Goal: Task Accomplishment & Management: Manage account settings

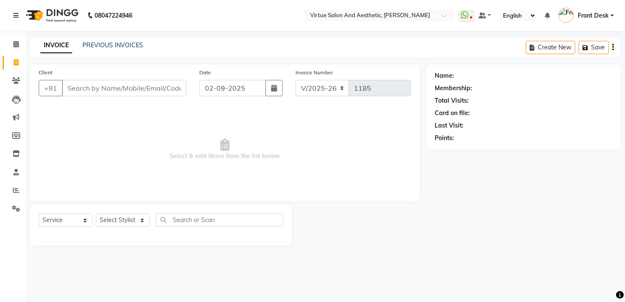
select select "7053"
select select "service"
click at [96, 122] on span "Select & add items from the list below" at bounding box center [225, 149] width 372 height 86
click at [146, 88] on input "Client" at bounding box center [124, 88] width 125 height 16
type input "8124231112"
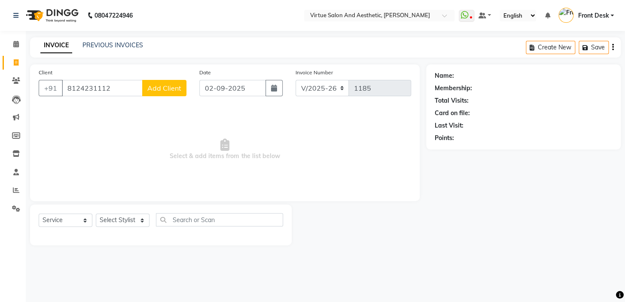
click at [159, 86] on span "Add Client" at bounding box center [164, 88] width 34 height 9
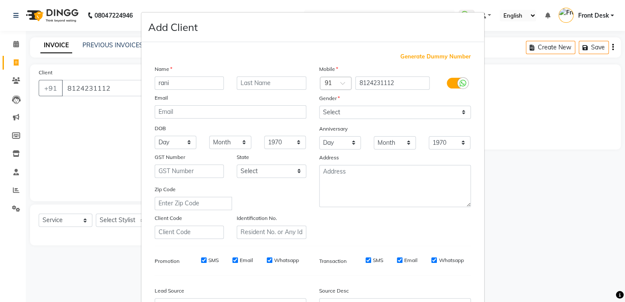
drag, startPoint x: 174, startPoint y: 80, endPoint x: 142, endPoint y: 61, distance: 37.9
click at [142, 61] on div "Generate Dummy Number Name rani Email DOB Day 01 02 03 04 05 06 07 08 09 10 11 …" at bounding box center [312, 196] width 343 height 308
type input "RANI"
click at [354, 110] on select "Select Male Female Other Prefer Not To Say" at bounding box center [395, 112] width 152 height 13
select select "female"
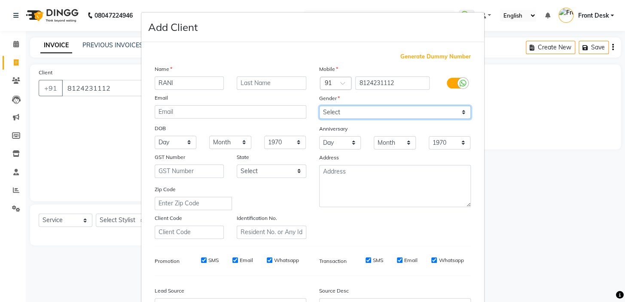
click at [319, 106] on select "Select Male Female Other Prefer Not To Say" at bounding box center [395, 112] width 152 height 13
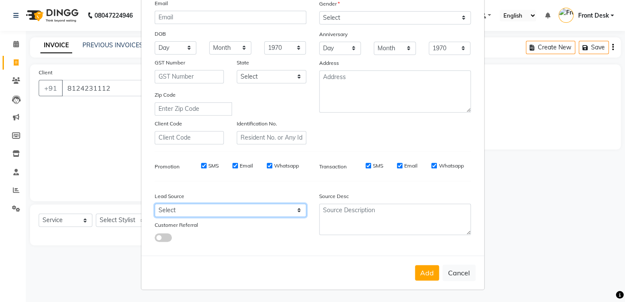
drag, startPoint x: 186, startPoint y: 210, endPoint x: 183, endPoint y: 203, distance: 7.3
click at [185, 210] on select "Select Walk-in Referral Internet Friend Word of Mouth Advertisement Facebook Ju…" at bounding box center [231, 210] width 152 height 13
select select "48940"
click at [155, 204] on select "Select Walk-in Referral Internet Friend Word of Mouth Advertisement Facebook Ju…" at bounding box center [231, 210] width 152 height 13
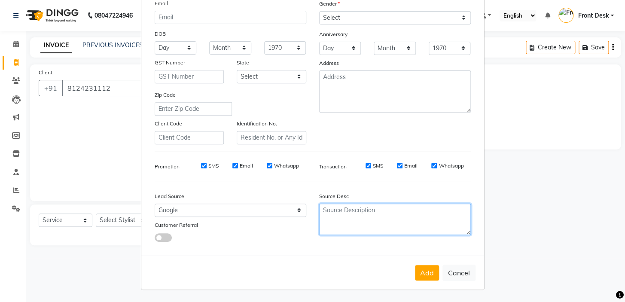
click at [400, 212] on textarea at bounding box center [395, 219] width 152 height 31
type textarea "G"
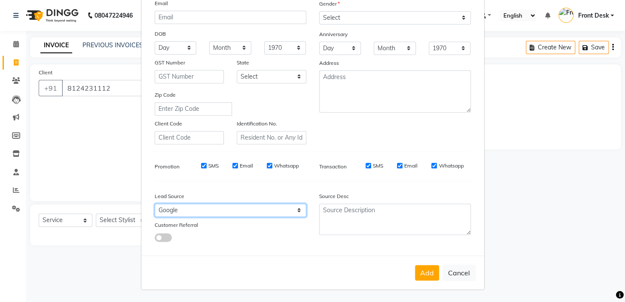
drag, startPoint x: 262, startPoint y: 212, endPoint x: 246, endPoint y: 212, distance: 15.9
click at [262, 212] on select "Select Walk-in Referral Internet Friend Word of Mouth Advertisement Facebook Ju…" at bounding box center [231, 210] width 152 height 13
select select "48933"
click at [155, 204] on select "Select Walk-in Referral Internet Friend Word of Mouth Advertisement Facebook Ju…" at bounding box center [231, 210] width 152 height 13
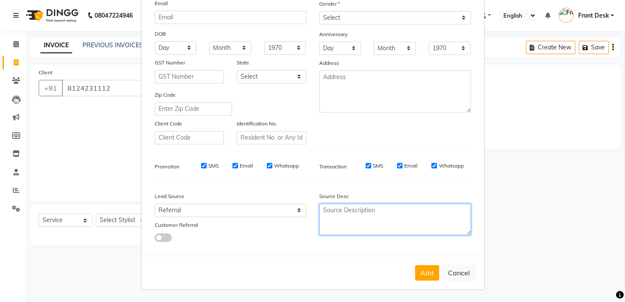
click at [345, 214] on textarea at bounding box center [395, 219] width 152 height 31
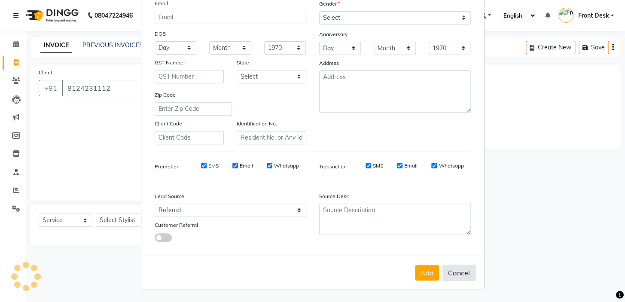
click at [442, 273] on button "Cancel" at bounding box center [458, 272] width 33 height 16
select select
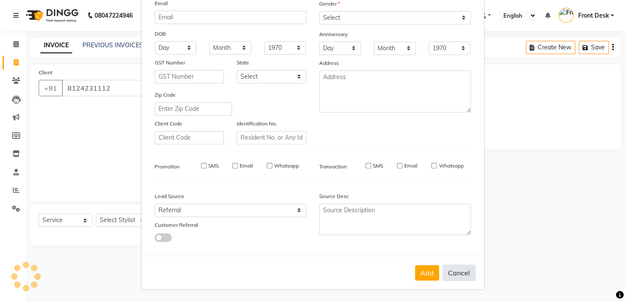
select select
checkbox input "false"
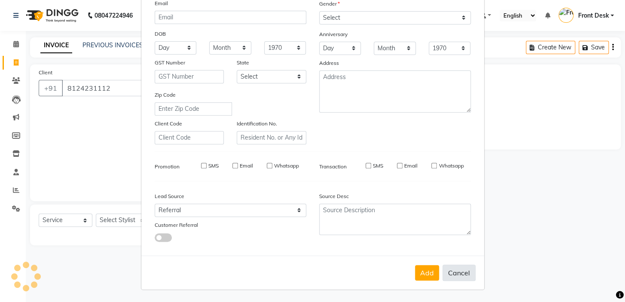
checkbox input "false"
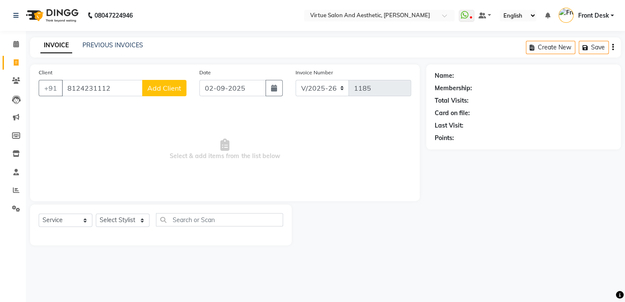
click at [159, 87] on span "Add Client" at bounding box center [164, 88] width 34 height 9
select select "48933"
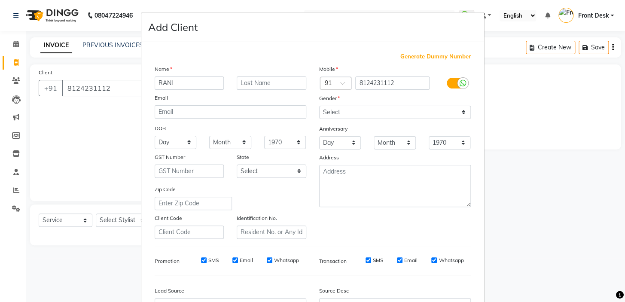
type input "RANI"
drag, startPoint x: 376, startPoint y: 113, endPoint x: 374, endPoint y: 118, distance: 4.8
click at [376, 113] on select "Select Male Female Other Prefer Not To Say" at bounding box center [395, 112] width 152 height 13
select select "female"
click at [319, 106] on select "Select Male Female Other Prefer Not To Say" at bounding box center [395, 112] width 152 height 13
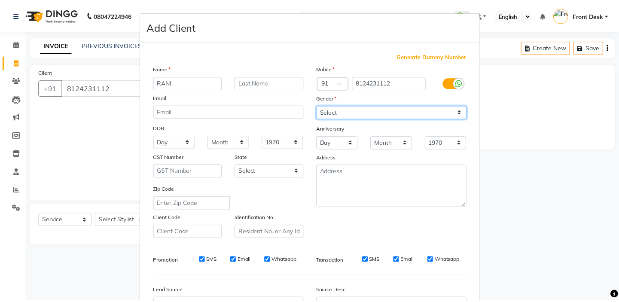
scroll to position [78, 0]
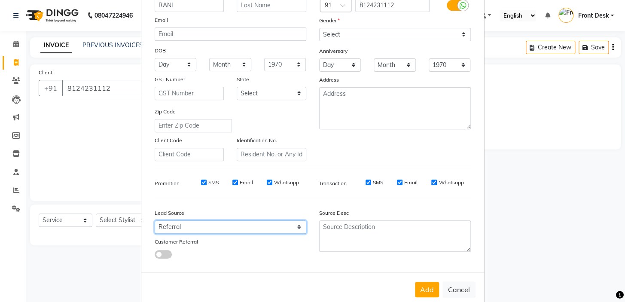
drag, startPoint x: 204, startPoint y: 228, endPoint x: 195, endPoint y: 224, distance: 9.2
click at [204, 228] on select "Select Walk-in Referral Internet Friend Word of Mouth Advertisement Facebook Ju…" at bounding box center [231, 226] width 152 height 13
select select "48940"
click at [155, 222] on select "Select Walk-in Referral Internet Friend Word of Mouth Advertisement Facebook Ju…" at bounding box center [231, 226] width 152 height 13
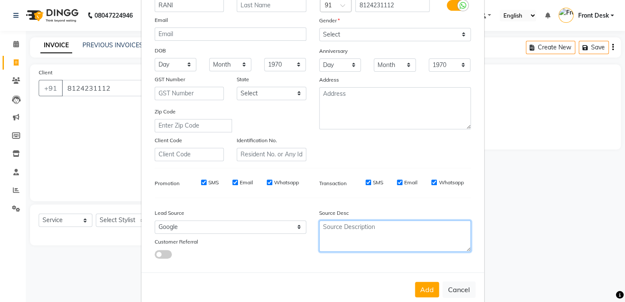
click at [331, 236] on textarea at bounding box center [395, 235] width 152 height 31
type textarea "R"
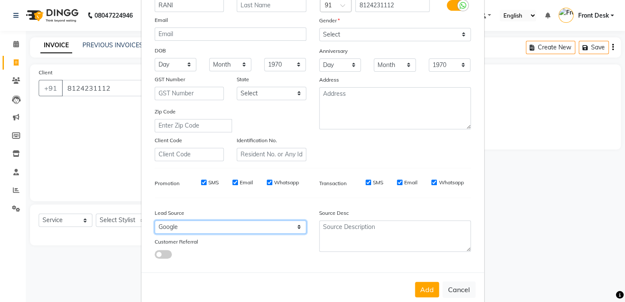
click at [291, 232] on select "Select Walk-in Referral Internet Friend Word of Mouth Advertisement Facebook Ju…" at bounding box center [231, 226] width 152 height 13
select select "48933"
click at [155, 222] on select "Select Walk-in Referral Internet Friend Word of Mouth Advertisement Facebook Ju…" at bounding box center [231, 226] width 152 height 13
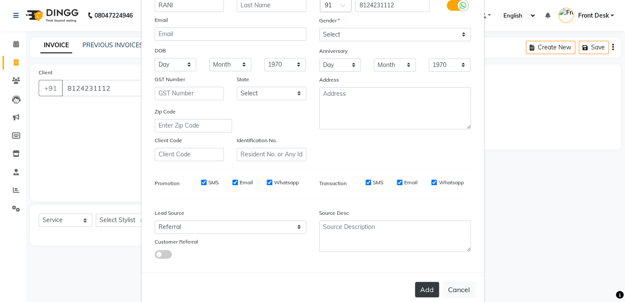
click at [423, 288] on button "Add" at bounding box center [427, 289] width 24 height 15
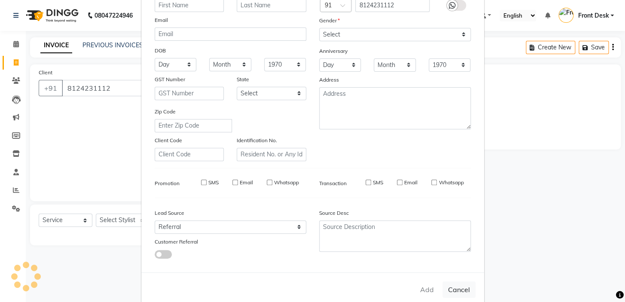
select select
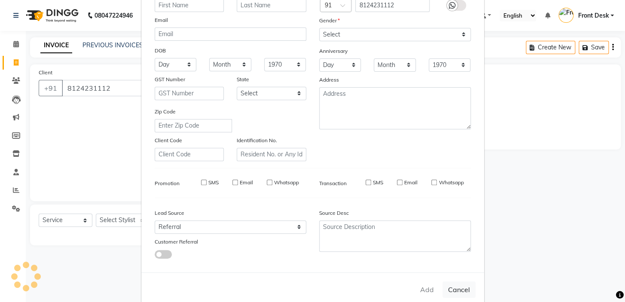
select select
checkbox input "false"
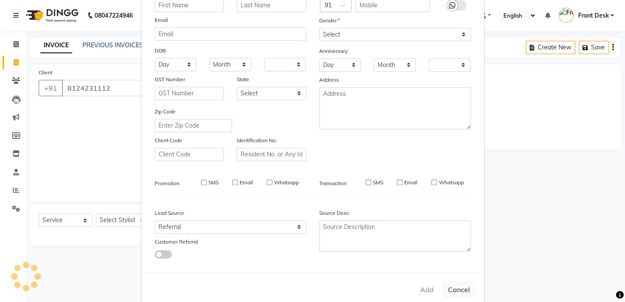
checkbox input "false"
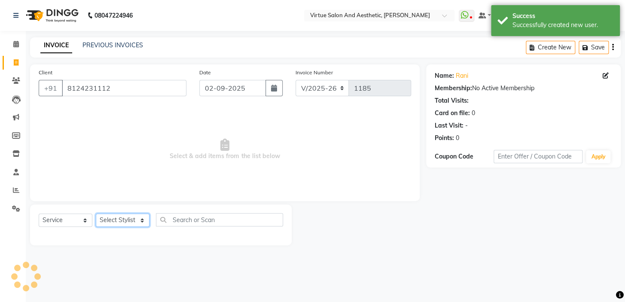
click at [124, 220] on select "Select Stylist BALAJI DIVYA FAMITHA Front Desk ILAKKIYA ISHWARYA Kabilan MANISH…" at bounding box center [123, 219] width 54 height 13
select select "62506"
click at [96, 213] on select "Select Stylist BALAJI DIVYA FAMITHA Front Desk ILAKKIYA ISHWARYA Kabilan MANISH…" at bounding box center [123, 219] width 54 height 13
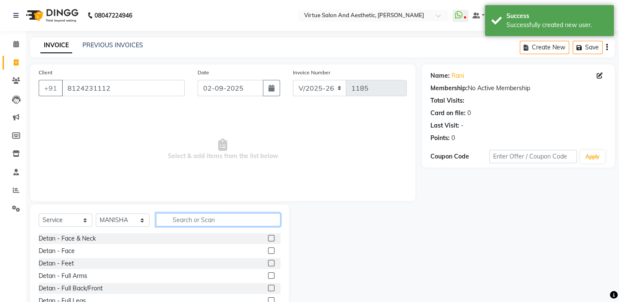
click at [200, 221] on input "text" at bounding box center [218, 219] width 125 height 13
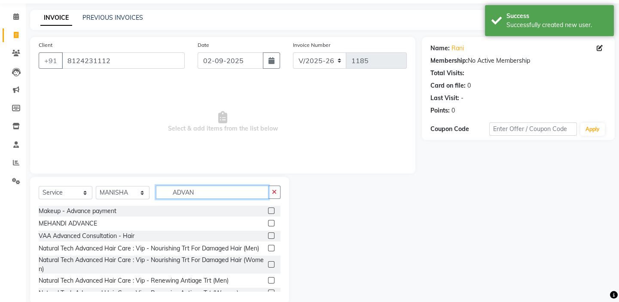
scroll to position [43, 0]
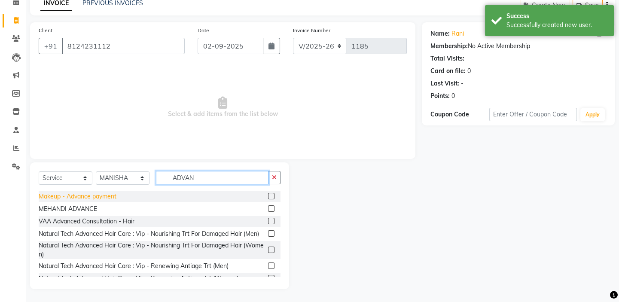
type input "ADVAN"
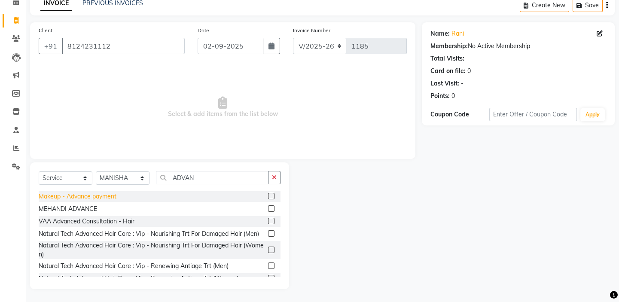
click at [95, 195] on div "Makeup - Advance payment" at bounding box center [78, 196] width 78 height 9
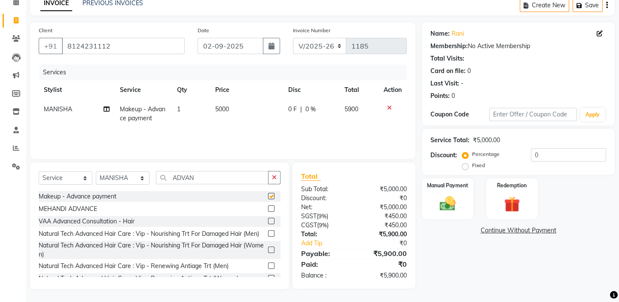
checkbox input "false"
click at [252, 98] on th "Price" at bounding box center [246, 89] width 73 height 19
click at [260, 110] on td "5000" at bounding box center [246, 114] width 73 height 28
select select "62506"
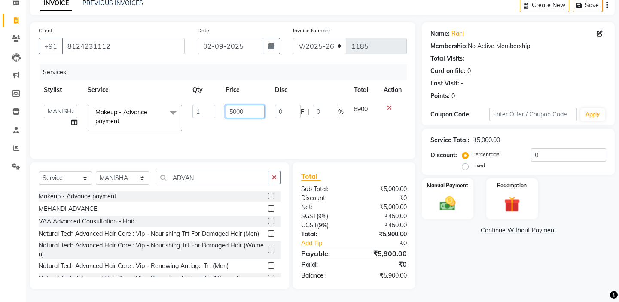
drag, startPoint x: 256, startPoint y: 110, endPoint x: 151, endPoint y: 95, distance: 106.7
click at [152, 96] on table "Stylist Service Qty Price Disc Total Action BALAJI DIVYA FAMITHA Front Desk ILA…" at bounding box center [223, 108] width 368 height 56
type input "1500"
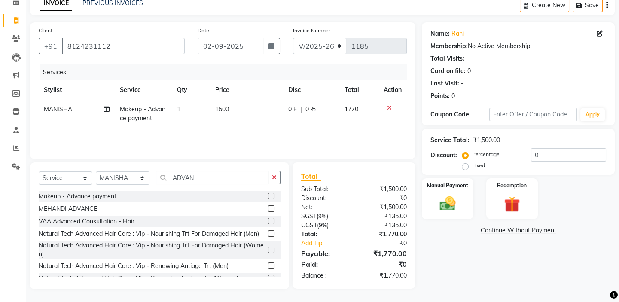
click at [243, 69] on div "Services" at bounding box center [227, 72] width 374 height 16
click at [607, 5] on icon "button" at bounding box center [607, 5] width 2 height 0
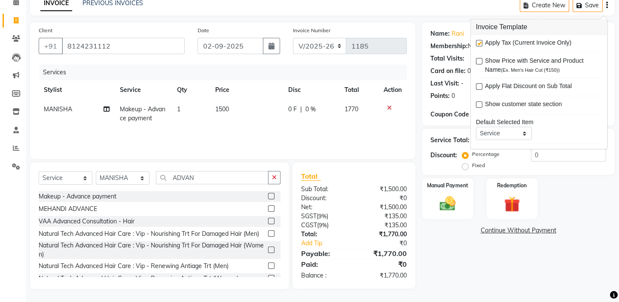
click at [480, 41] on label at bounding box center [479, 43] width 6 height 6
click at [480, 41] on input "checkbox" at bounding box center [479, 44] width 6 height 6
checkbox input "false"
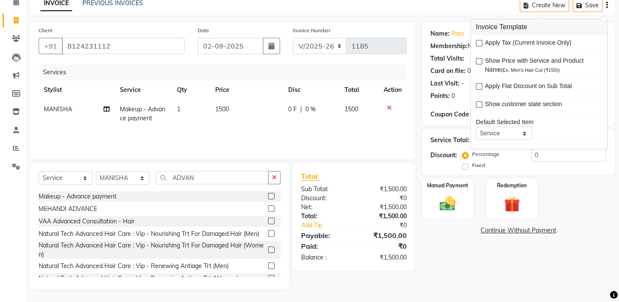
click at [459, 10] on div "INVOICE PREVIOUS INVOICES Create New Save" at bounding box center [322, 5] width 584 height 20
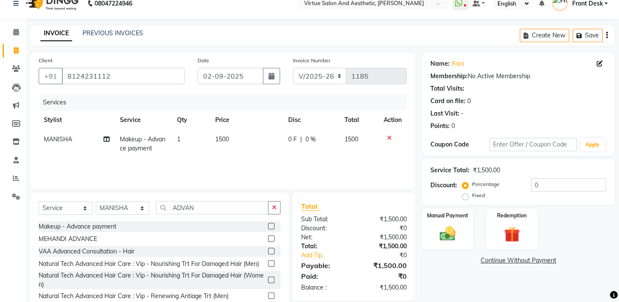
scroll to position [0, 0]
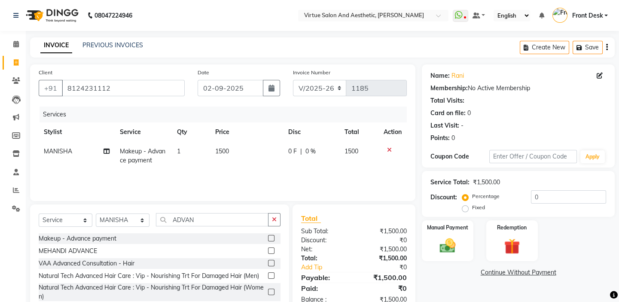
click at [234, 146] on td "1500" at bounding box center [246, 156] width 73 height 28
select select "62506"
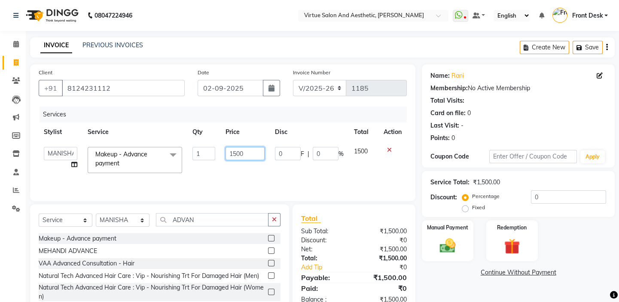
drag, startPoint x: 248, startPoint y: 154, endPoint x: 218, endPoint y: 134, distance: 36.2
click at [218, 134] on table "Stylist Service Qty Price Disc Total Action BALAJI DIVYA FAMITHA Front Desk ILA…" at bounding box center [223, 150] width 368 height 56
type input "1000"
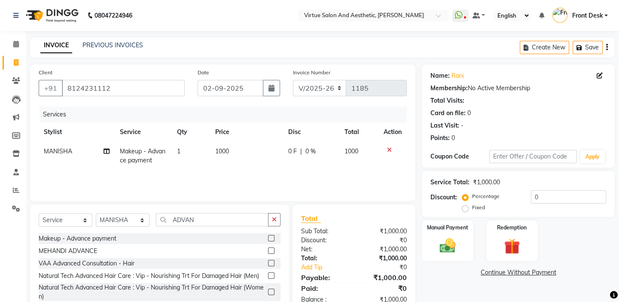
click at [231, 112] on div "Services" at bounding box center [227, 114] width 374 height 16
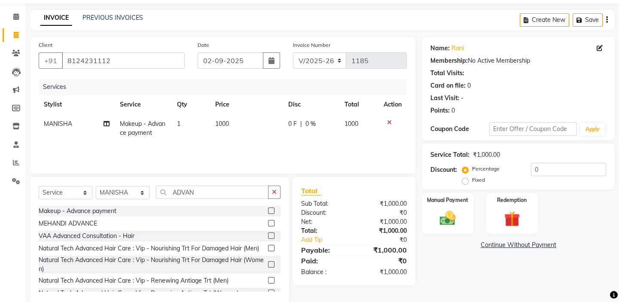
scroll to position [43, 0]
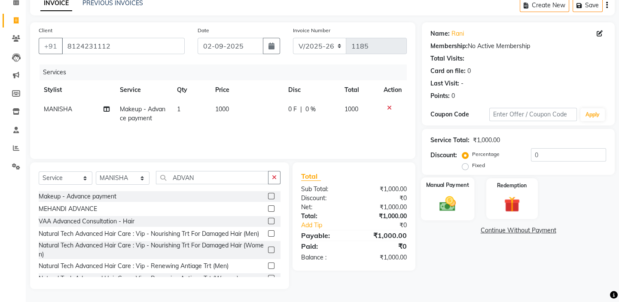
click at [433, 187] on label "Manual Payment" at bounding box center [447, 185] width 43 height 8
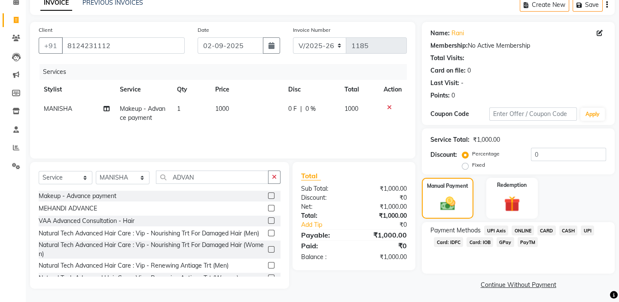
click at [528, 238] on span "PayTM" at bounding box center [527, 242] width 21 height 10
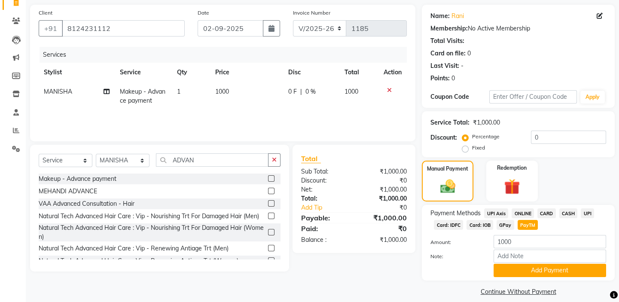
scroll to position [69, 0]
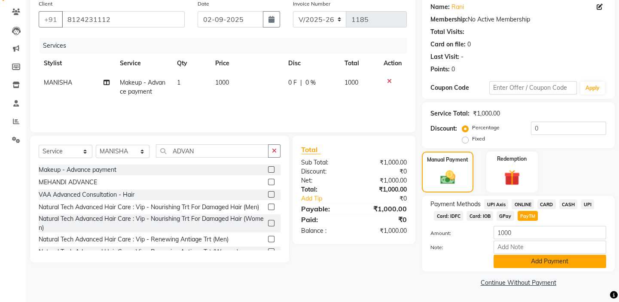
click at [524, 261] on button "Add Payment" at bounding box center [549, 261] width 112 height 13
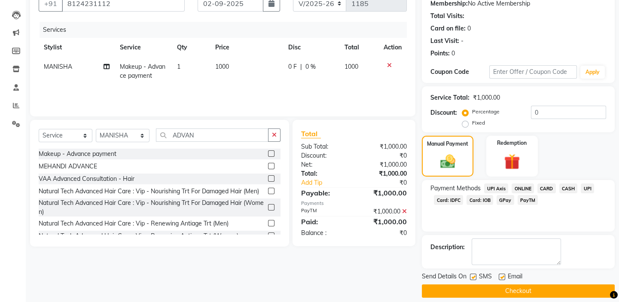
scroll to position [93, 0]
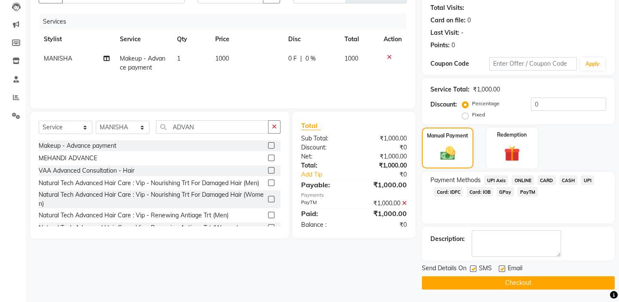
click at [493, 284] on button "Checkout" at bounding box center [518, 282] width 193 height 13
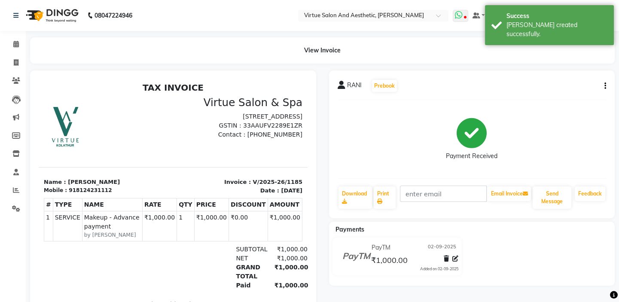
click at [462, 16] on icon at bounding box center [459, 15] width 8 height 9
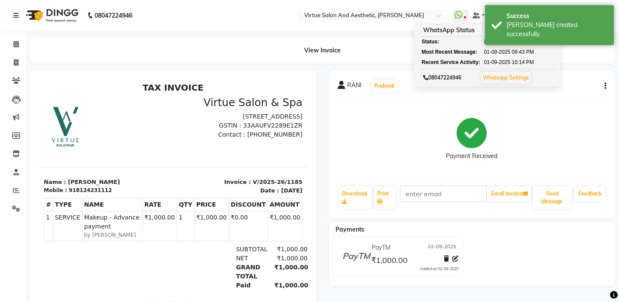
click at [380, 36] on div "08047224946 Select Location × Virtue Salon And Aesthetic, Kolathur WhatsApp Sta…" at bounding box center [309, 170] width 619 height 340
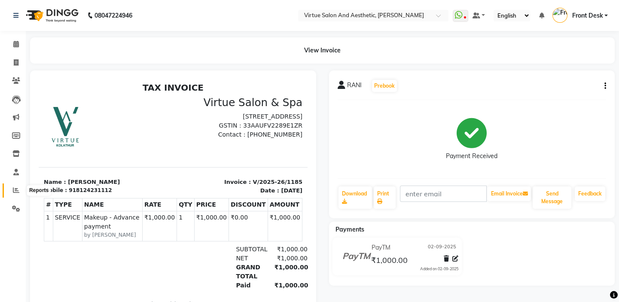
click at [15, 188] on icon at bounding box center [16, 190] width 6 height 6
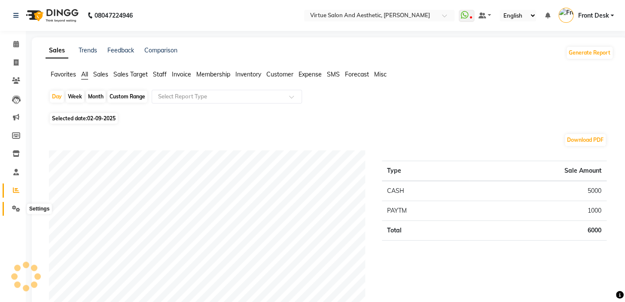
click at [15, 206] on icon at bounding box center [16, 208] width 8 height 6
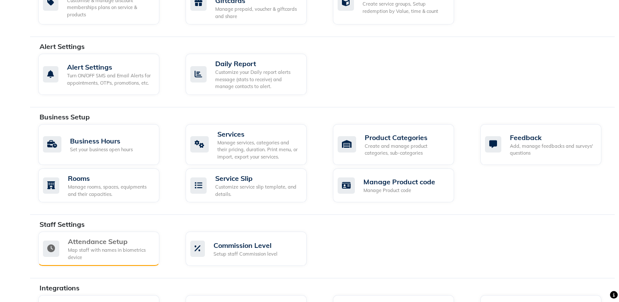
scroll to position [365, 0]
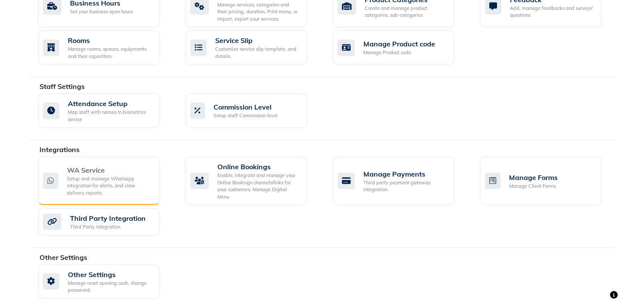
click at [88, 176] on div "Setup and manage Whatsapp Integration for alerts, and view delivery reports." at bounding box center [109, 185] width 85 height 21
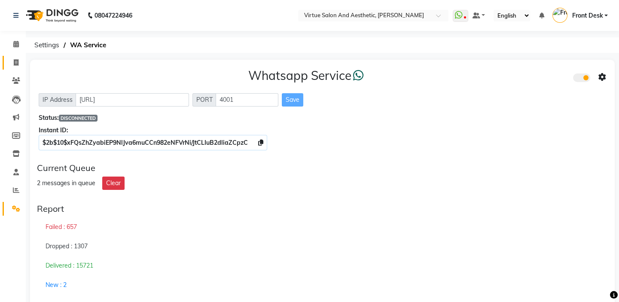
click at [17, 60] on icon at bounding box center [16, 62] width 5 height 6
select select "service"
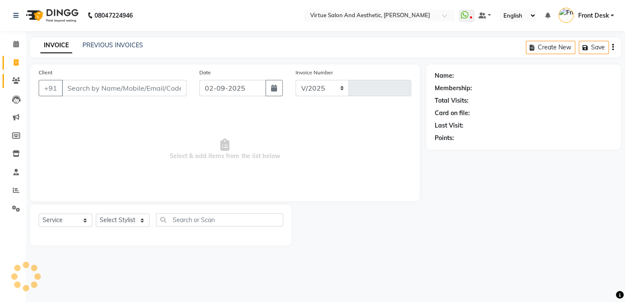
select select "7053"
type input "1186"
click at [116, 49] on div "PREVIOUS INVOICES" at bounding box center [112, 45] width 61 height 9
click at [116, 44] on link "PREVIOUS INVOICES" at bounding box center [112, 45] width 61 height 8
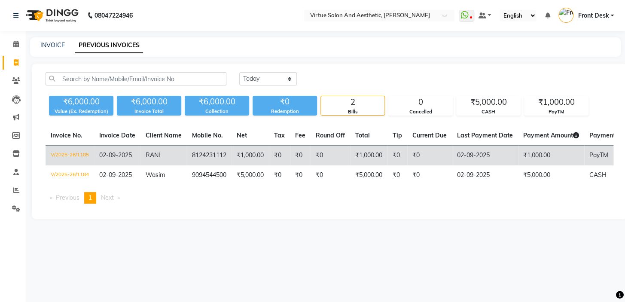
click at [70, 152] on td "V/2025-26/1185" at bounding box center [70, 156] width 49 height 20
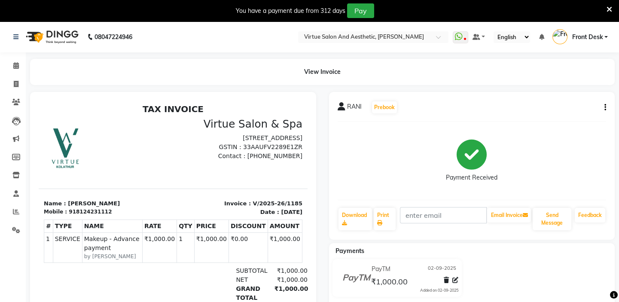
click at [609, 10] on icon at bounding box center [609, 10] width 6 height 8
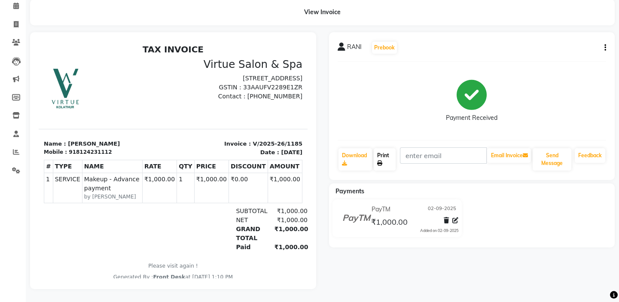
click at [383, 149] on link "Print" at bounding box center [385, 159] width 22 height 22
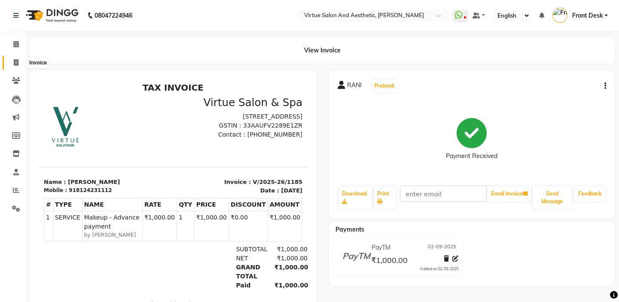
click at [9, 62] on span at bounding box center [16, 63] width 15 height 10
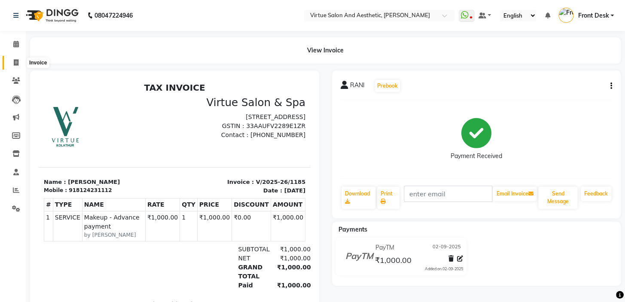
select select "service"
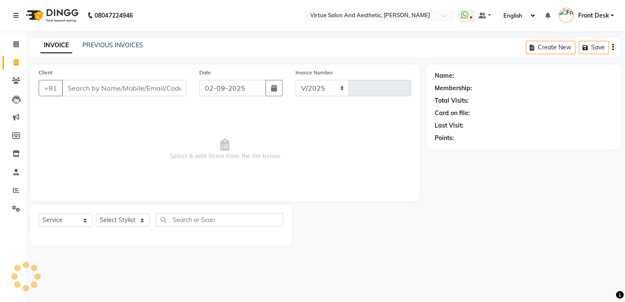
select select "7053"
type input "1186"
click at [12, 60] on span at bounding box center [16, 63] width 15 height 10
select select "7053"
select select "service"
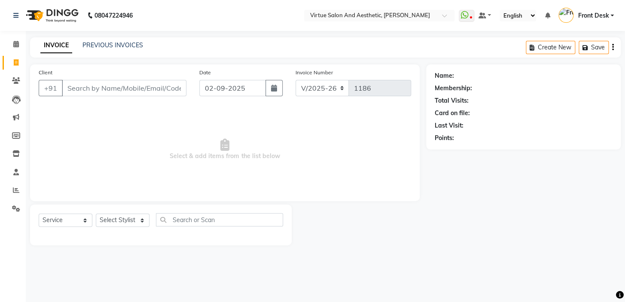
click at [257, 130] on span "Select & add items from the list below" at bounding box center [225, 149] width 372 height 86
click at [17, 209] on icon at bounding box center [16, 208] width 8 height 6
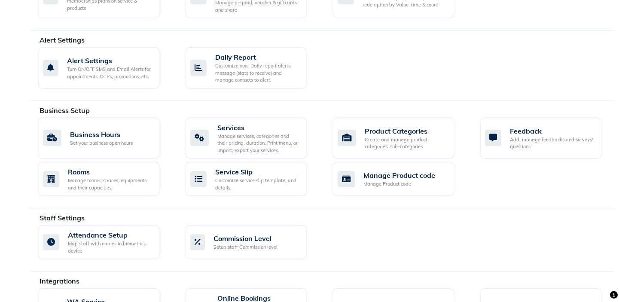
scroll to position [312, 0]
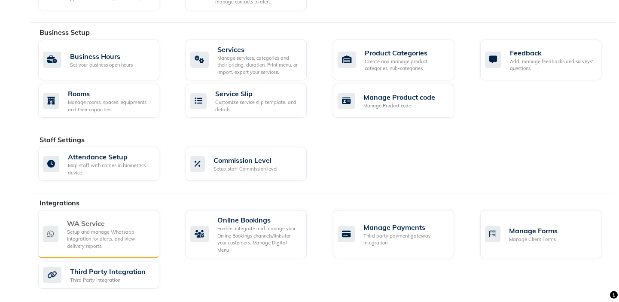
click at [91, 228] on div "Setup and manage Whatsapp Integration for alerts, and view delivery reports." at bounding box center [109, 238] width 85 height 21
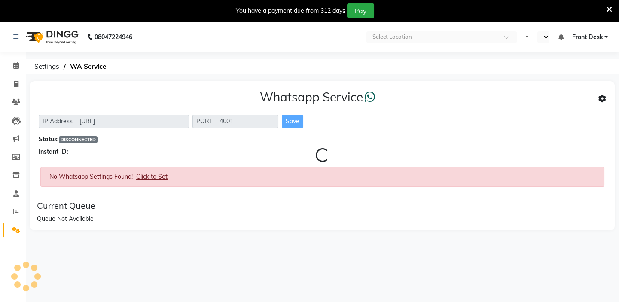
select select "en"
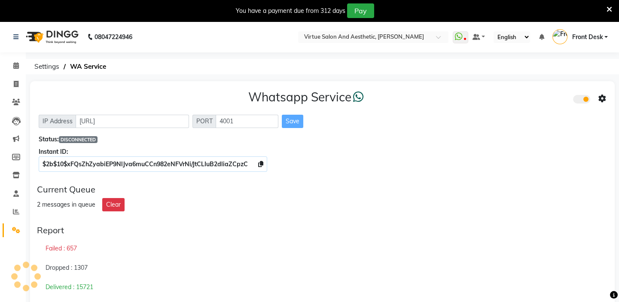
click at [608, 8] on icon at bounding box center [609, 10] width 6 height 8
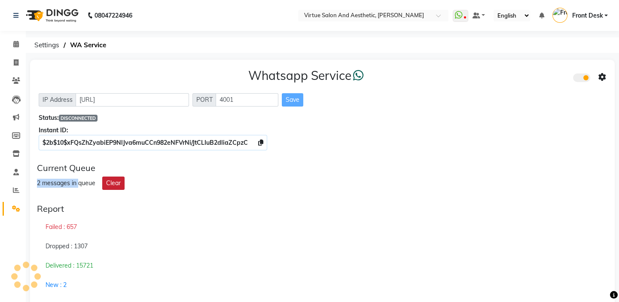
drag, startPoint x: 34, startPoint y: 184, endPoint x: 107, endPoint y: 179, distance: 73.2
click at [103, 179] on div "Current Queue 2 messages in queue Clear" at bounding box center [322, 176] width 578 height 34
click at [185, 183] on div "2 messages in queue Clear" at bounding box center [322, 182] width 571 height 13
click at [51, 155] on div "Whatsapp Service IP Address http://localhost PORT 4001 Save Status: DISCONNECTE…" at bounding box center [322, 108] width 584 height 96
drag, startPoint x: 33, startPoint y: 166, endPoint x: 83, endPoint y: 164, distance: 49.4
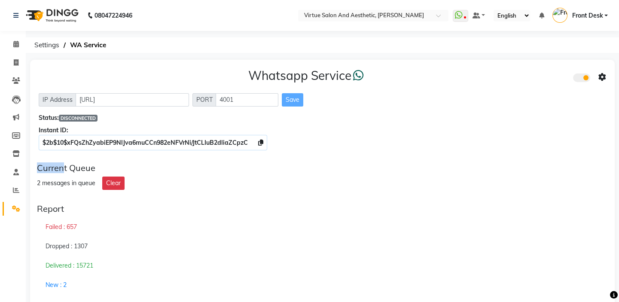
click at [80, 164] on div "Current Queue 2 messages in queue Clear" at bounding box center [322, 176] width 578 height 34
click at [110, 159] on div "Current Queue 2 messages in queue Clear" at bounding box center [322, 176] width 578 height 34
drag, startPoint x: 69, startPoint y: 167, endPoint x: 96, endPoint y: 162, distance: 28.0
click at [91, 165] on div "Current Queue" at bounding box center [322, 168] width 571 height 10
click at [101, 159] on div "Current Queue 2 messages in queue Clear" at bounding box center [322, 176] width 578 height 34
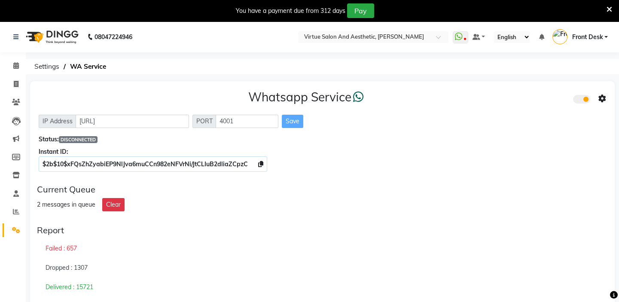
click at [606, 7] on icon at bounding box center [609, 10] width 6 height 8
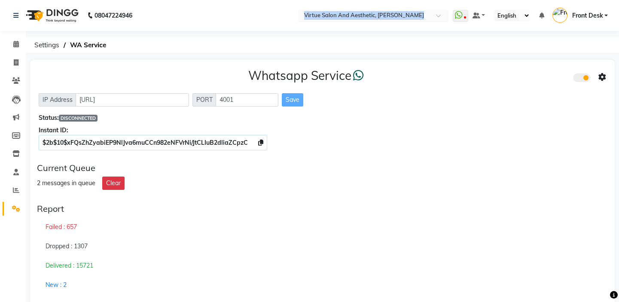
drag, startPoint x: 280, startPoint y: 14, endPoint x: 378, endPoint y: 18, distance: 98.0
click at [378, 18] on nav "08047224946 Select Location × Virtue Salon And Aesthetic, Kolathur WhatsApp Sta…" at bounding box center [309, 15] width 619 height 31
click at [375, 36] on div "08047224946 Select Location × Virtue Salon And Aesthetic, Kolathur WhatsApp Sta…" at bounding box center [309, 281] width 619 height 562
drag, startPoint x: 294, startPoint y: 20, endPoint x: 422, endPoint y: 18, distance: 128.4
click at [422, 18] on nav "08047224946 Select Location × Virtue Salon And Aesthetic, Kolathur WhatsApp Sta…" at bounding box center [309, 15] width 619 height 31
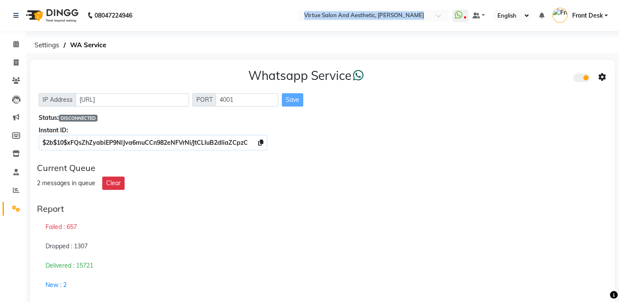
click at [359, 30] on nav "08047224946 Select Location × Virtue Salon And Aesthetic, Kolathur WhatsApp Sta…" at bounding box center [309, 15] width 619 height 31
click at [289, 16] on nav "08047224946 Select Location × Virtue Salon And Aesthetic, Kolathur WhatsApp Sta…" at bounding box center [309, 15] width 619 height 31
drag, startPoint x: 289, startPoint y: 13, endPoint x: 375, endPoint y: 12, distance: 85.9
click at [367, 12] on nav "08047224946 Select Location × Virtue Salon And Aesthetic, Kolathur WhatsApp Sta…" at bounding box center [309, 15] width 619 height 31
click at [345, 27] on nav "08047224946 Select Location × Virtue Salon And Aesthetic, Kolathur WhatsApp Sta…" at bounding box center [309, 15] width 619 height 31
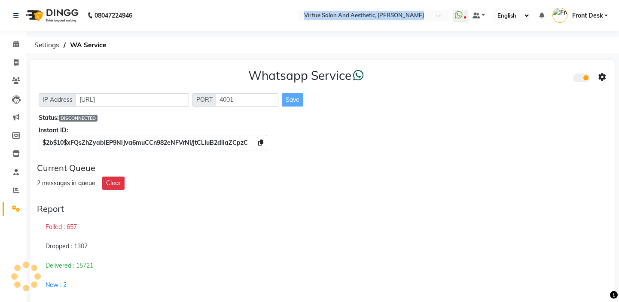
click at [297, 7] on nav "08047224946 Select Location × Virtue Salon And Aesthetic, Kolathur WhatsApp Sta…" at bounding box center [309, 15] width 619 height 31
drag, startPoint x: 298, startPoint y: 10, endPoint x: 395, endPoint y: 16, distance: 97.2
click at [392, 15] on ul "Select Location × Virtue Salon And Aesthetic, Kolathur" at bounding box center [373, 16] width 159 height 12
click at [363, 25] on nav "08047224946 Select Location × Virtue Salon And Aesthetic, Kolathur WhatsApp Sta…" at bounding box center [309, 15] width 619 height 31
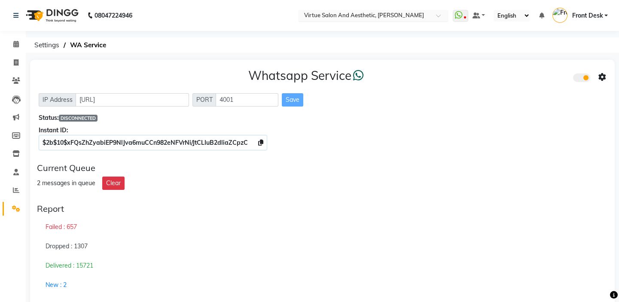
click at [383, 18] on div at bounding box center [373, 16] width 150 height 9
drag, startPoint x: 399, startPoint y: 70, endPoint x: 352, endPoint y: 31, distance: 60.7
click at [398, 67] on div "Whatsapp Service IP Address http://localhost PORT 4001 Save Status: DISCONNECTE…" at bounding box center [322, 108] width 584 height 96
drag, startPoint x: 298, startPoint y: 22, endPoint x: 417, endPoint y: 29, distance: 120.0
click at [417, 29] on nav "08047224946 Select Location × Virtue Salon And Aesthetic, Kolathur WhatsApp Sta…" at bounding box center [309, 15] width 619 height 31
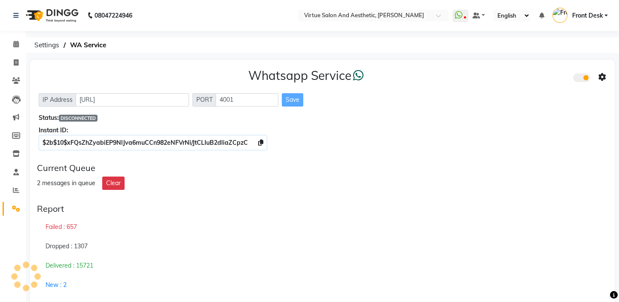
click at [404, 77] on div "Whatsapp Service" at bounding box center [322, 77] width 567 height 18
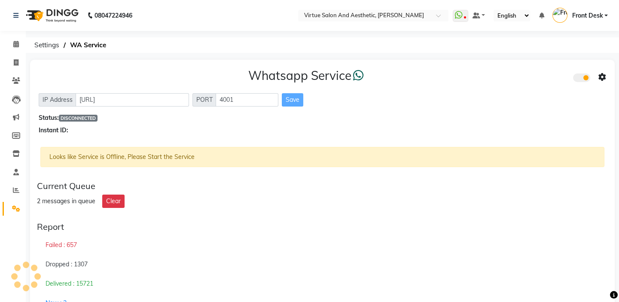
click at [585, 75] on span at bounding box center [581, 77] width 17 height 9
click at [579, 79] on input "checkbox" at bounding box center [579, 79] width 0 height 0
click at [580, 75] on span at bounding box center [581, 77] width 17 height 9
click at [579, 79] on input "checkbox" at bounding box center [579, 79] width 0 height 0
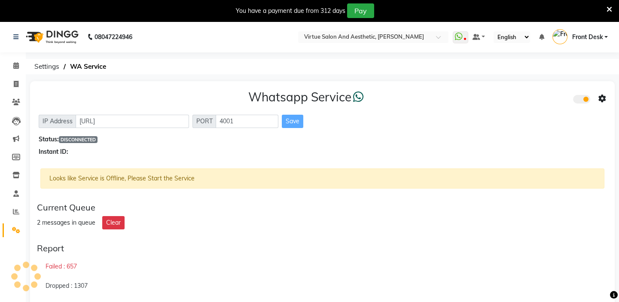
click at [132, 182] on div "Looks like Service is Offline, Please Start the Service" at bounding box center [322, 178] width 564 height 20
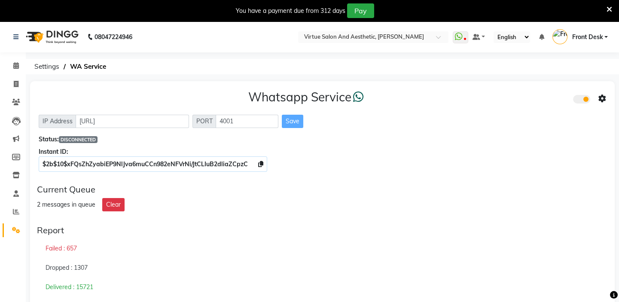
click at [608, 7] on icon at bounding box center [609, 10] width 6 height 8
click at [606, 8] on icon at bounding box center [609, 10] width 6 height 8
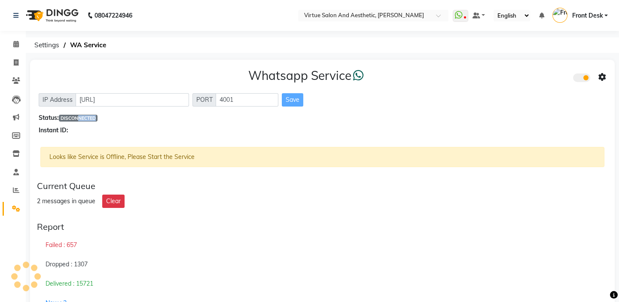
drag, startPoint x: 81, startPoint y: 116, endPoint x: 108, endPoint y: 116, distance: 26.6
click at [108, 116] on div "Status: DISCONNECTED" at bounding box center [322, 117] width 567 height 9
drag, startPoint x: 74, startPoint y: 119, endPoint x: 103, endPoint y: 119, distance: 28.3
click at [103, 119] on div "Status: DISCONNECTED" at bounding box center [322, 117] width 567 height 9
click at [104, 119] on div "Status: DISCONNECTED" at bounding box center [322, 117] width 567 height 9
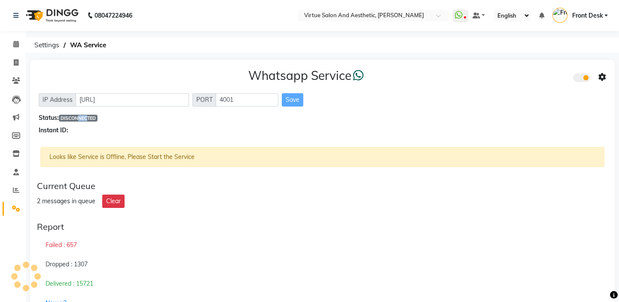
drag, startPoint x: 79, startPoint y: 117, endPoint x: 129, endPoint y: 113, distance: 50.4
click at [125, 114] on div "Status: DISCONNECTED" at bounding box center [322, 117] width 567 height 9
drag, startPoint x: 120, startPoint y: 116, endPoint x: 93, endPoint y: 117, distance: 27.5
click at [117, 116] on div "Status: DISCONNECTED" at bounding box center [322, 117] width 567 height 9
drag, startPoint x: 76, startPoint y: 116, endPoint x: 57, endPoint y: 112, distance: 19.4
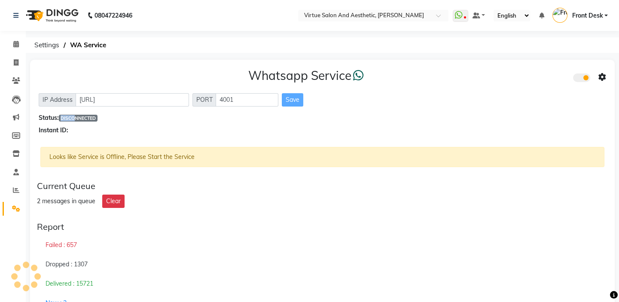
click at [58, 112] on div "Whatsapp Service IP Address [URL] PORT 4001 Save Status: DISCONNECTED Instant I…" at bounding box center [322, 102] width 584 height 84
click at [124, 117] on div "Status: DISCONNECTED" at bounding box center [322, 117] width 567 height 9
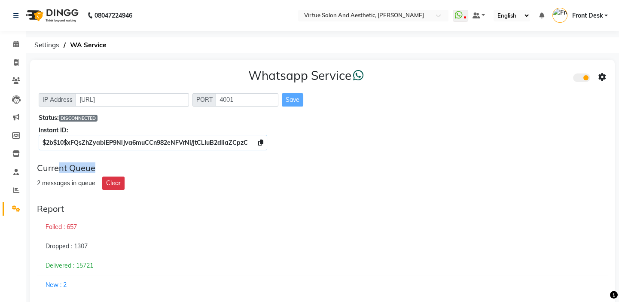
drag, startPoint x: 102, startPoint y: 167, endPoint x: 46, endPoint y: 157, distance: 57.3
click at [51, 158] on div "Whatsapp Service IP Address [URL] PORT 4001 Save Status: DISCONNECTED Instant I…" at bounding box center [322, 304] width 584 height 489
click at [48, 156] on div "Whatsapp Service IP Address [URL] PORT 4001 Save Status: DISCONNECTED Instant I…" at bounding box center [322, 304] width 584 height 489
drag, startPoint x: 67, startPoint y: 167, endPoint x: 34, endPoint y: 157, distance: 34.2
click at [35, 158] on div "Whatsapp Service IP Address [URL] PORT 4001 Save Status: DISCONNECTED Instant I…" at bounding box center [322, 304] width 584 height 489
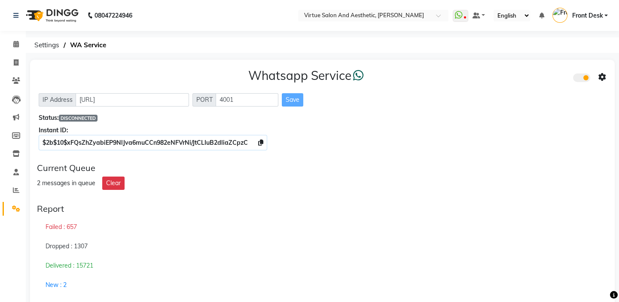
click at [135, 159] on div "Current Queue 2 messages in queue Clear" at bounding box center [322, 176] width 578 height 34
drag, startPoint x: 94, startPoint y: 167, endPoint x: 67, endPoint y: 164, distance: 27.8
click at [67, 164] on div "Current Queue" at bounding box center [322, 168] width 571 height 10
click at [135, 162] on div "Current Queue 2 messages in queue Clear" at bounding box center [322, 176] width 578 height 34
drag, startPoint x: 71, startPoint y: 168, endPoint x: 105, endPoint y: 161, distance: 34.2
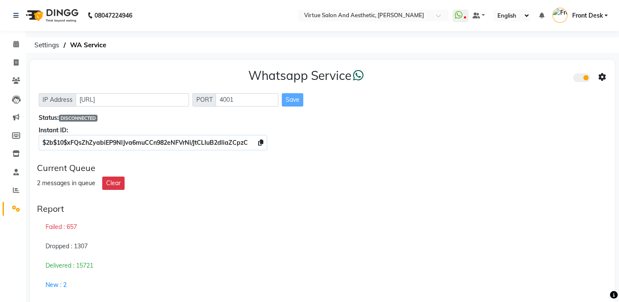
click at [100, 163] on div "Current Queue" at bounding box center [322, 168] width 571 height 10
click at [110, 159] on div "Current Queue 2 messages in queue Clear" at bounding box center [322, 176] width 578 height 34
click at [75, 168] on div "Current Queue" at bounding box center [322, 168] width 571 height 10
click at [51, 166] on div "Current Queue" at bounding box center [322, 168] width 571 height 10
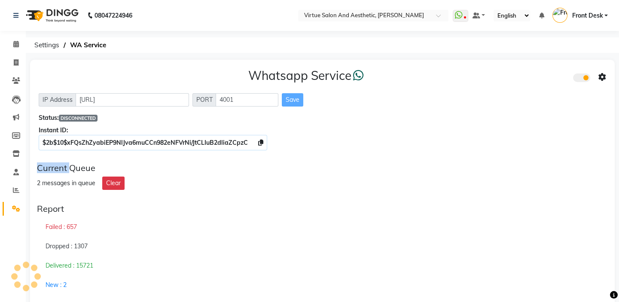
click at [51, 166] on div "Current Queue" at bounding box center [322, 168] width 571 height 10
click at [149, 159] on div "Current Queue 2 messages in queue Clear" at bounding box center [322, 176] width 578 height 34
click at [18, 60] on icon at bounding box center [16, 62] width 5 height 6
select select "service"
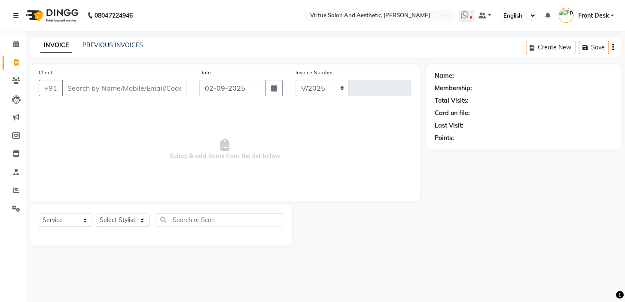
select select "7053"
type input "1186"
drag, startPoint x: 155, startPoint y: 169, endPoint x: 363, endPoint y: 152, distance: 208.1
click at [363, 152] on span "Select & add items from the list below" at bounding box center [225, 149] width 372 height 86
click at [324, 147] on span "Select & add items from the list below" at bounding box center [225, 149] width 372 height 86
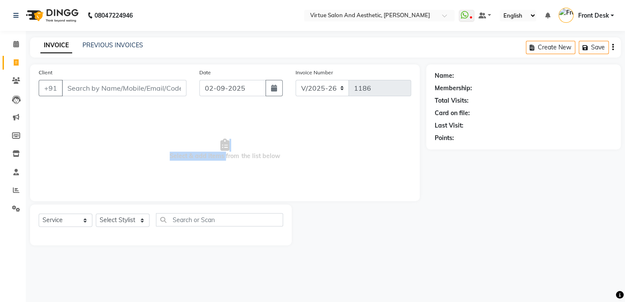
drag, startPoint x: 205, startPoint y: 155, endPoint x: 165, endPoint y: 145, distance: 40.7
click at [168, 146] on span "Select & add items from the list below" at bounding box center [225, 149] width 372 height 86
click at [176, 130] on span "Select & add items from the list below" at bounding box center [225, 149] width 372 height 86
drag, startPoint x: 438, startPoint y: 64, endPoint x: 456, endPoint y: 137, distance: 75.3
click at [456, 136] on main "INVOICE PREVIOUS INVOICES Create New Save Client +91 Date [DATE] Invoice Number…" at bounding box center [325, 147] width 599 height 221
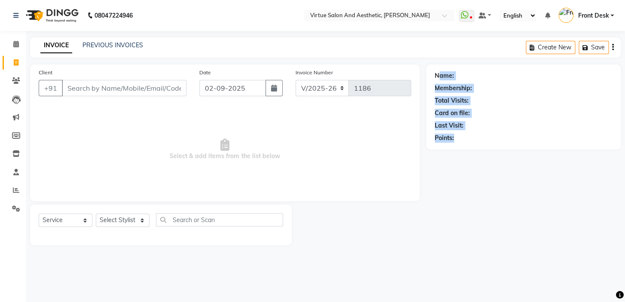
click at [479, 125] on div "Last Visit:" at bounding box center [523, 125] width 177 height 9
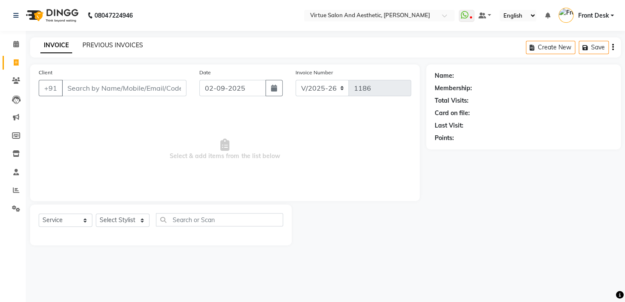
click at [113, 44] on link "PREVIOUS INVOICES" at bounding box center [112, 45] width 61 height 8
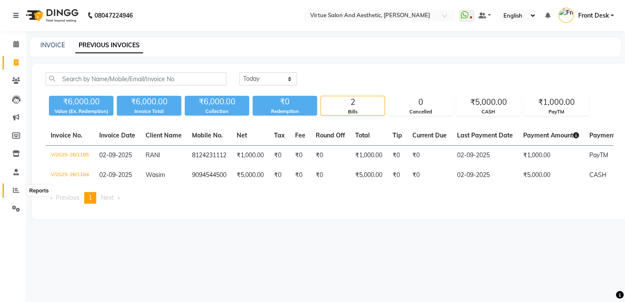
click at [18, 187] on icon at bounding box center [16, 190] width 6 height 6
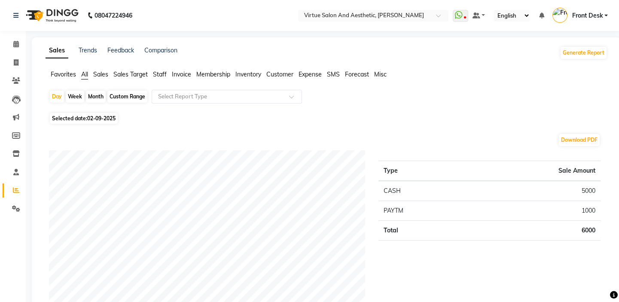
click at [97, 72] on span "Sales" at bounding box center [100, 74] width 15 height 8
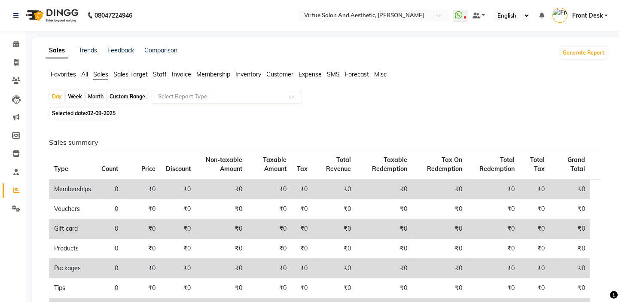
click at [90, 112] on span "02-09-2025" at bounding box center [101, 113] width 28 height 6
select select "9"
select select "2025"
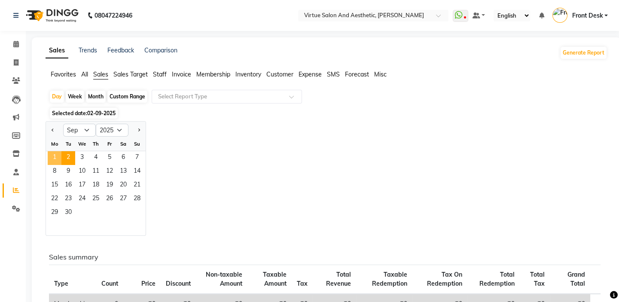
click at [58, 155] on span "1" at bounding box center [55, 158] width 14 height 14
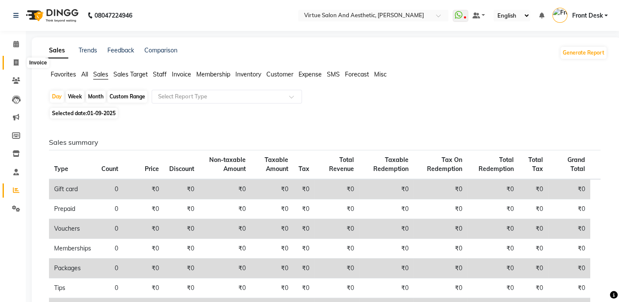
click at [12, 60] on span at bounding box center [16, 63] width 15 height 10
select select "7053"
select select "service"
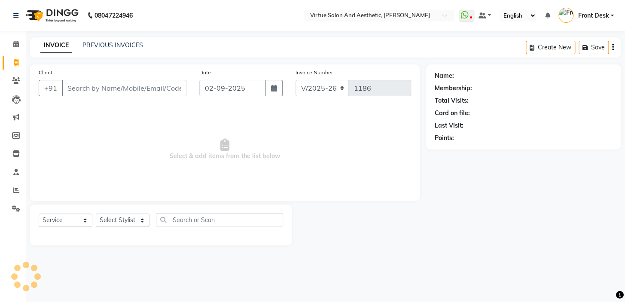
drag, startPoint x: 140, startPoint y: 157, endPoint x: 340, endPoint y: 158, distance: 199.7
click at [339, 158] on span "Select & add items from the list below" at bounding box center [225, 149] width 372 height 86
click at [307, 132] on span "Select & add items from the list below" at bounding box center [225, 149] width 372 height 86
drag, startPoint x: 280, startPoint y: 159, endPoint x: 131, endPoint y: 159, distance: 149.9
click at [137, 159] on span "Select & add items from the list below" at bounding box center [225, 149] width 372 height 86
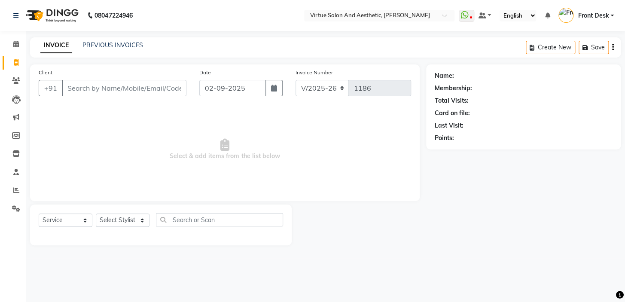
click at [152, 136] on span "Select & add items from the list below" at bounding box center [225, 149] width 372 height 86
drag, startPoint x: 171, startPoint y: 164, endPoint x: 380, endPoint y: 155, distance: 208.5
click at [374, 155] on span "Select & add items from the list below" at bounding box center [225, 149] width 372 height 86
click at [290, 136] on span "Select & add items from the list below" at bounding box center [225, 149] width 372 height 86
drag, startPoint x: 293, startPoint y: 170, endPoint x: 116, endPoint y: 167, distance: 176.9
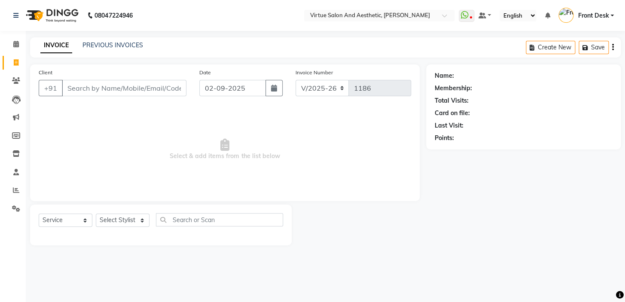
click at [119, 167] on span "Select & add items from the list below" at bounding box center [225, 149] width 372 height 86
drag, startPoint x: 147, startPoint y: 149, endPoint x: 155, endPoint y: 160, distance: 13.6
click at [147, 149] on span "Select & add items from the list below" at bounding box center [225, 149] width 372 height 86
drag, startPoint x: 157, startPoint y: 160, endPoint x: 349, endPoint y: 156, distance: 192.4
click at [331, 161] on span "Select & add items from the list below" at bounding box center [225, 149] width 372 height 86
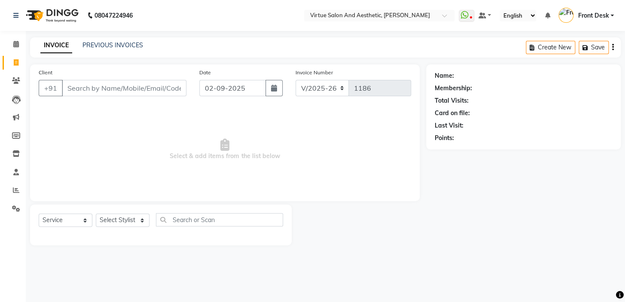
click at [313, 145] on span "Select & add items from the list below" at bounding box center [225, 149] width 372 height 86
drag, startPoint x: 296, startPoint y: 163, endPoint x: 179, endPoint y: 143, distance: 118.9
click at [158, 167] on span "Select & add items from the list below" at bounding box center [225, 149] width 372 height 86
drag, startPoint x: 188, startPoint y: 135, endPoint x: 183, endPoint y: 154, distance: 19.2
click at [188, 136] on span "Select & add items from the list below" at bounding box center [225, 149] width 372 height 86
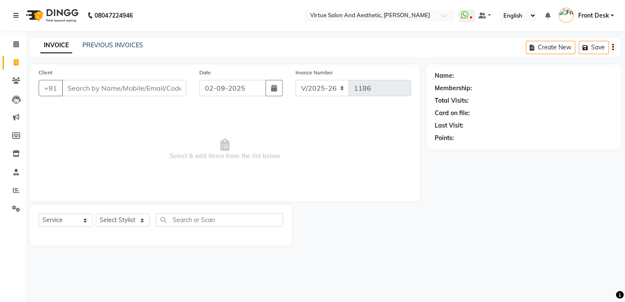
drag, startPoint x: 168, startPoint y: 166, endPoint x: 349, endPoint y: 146, distance: 181.8
click at [346, 147] on span "Select & add items from the list below" at bounding box center [225, 149] width 372 height 86
click at [334, 130] on span "Select & add items from the list below" at bounding box center [225, 149] width 372 height 86
drag, startPoint x: 285, startPoint y: 167, endPoint x: 134, endPoint y: 165, distance: 151.1
click at [134, 171] on span "Select & add items from the list below" at bounding box center [225, 149] width 372 height 86
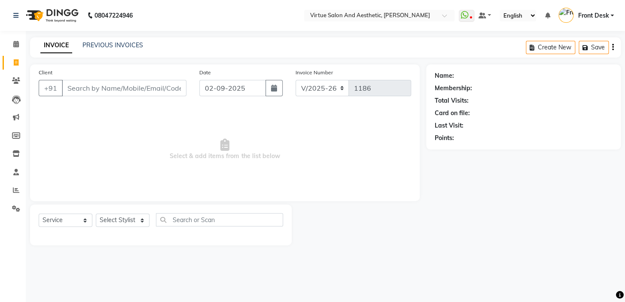
click at [159, 137] on span "Select & add items from the list below" at bounding box center [225, 149] width 372 height 86
drag, startPoint x: 158, startPoint y: 169, endPoint x: 301, endPoint y: 169, distance: 142.6
click at [299, 169] on span "Select & add items from the list below" at bounding box center [225, 149] width 372 height 86
click at [294, 143] on span "Select & add items from the list below" at bounding box center [225, 149] width 372 height 86
drag, startPoint x: 292, startPoint y: 167, endPoint x: 112, endPoint y: 176, distance: 179.3
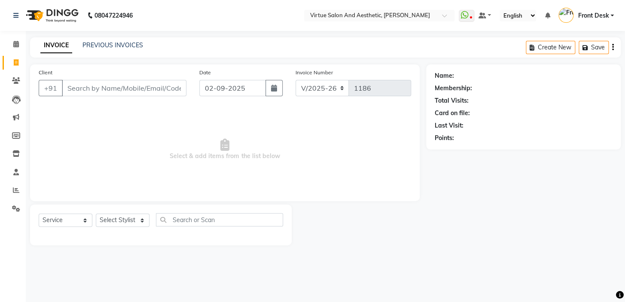
click at [114, 177] on span "Select & add items from the list below" at bounding box center [225, 149] width 372 height 86
drag, startPoint x: 159, startPoint y: 145, endPoint x: 152, endPoint y: 172, distance: 27.8
click at [159, 146] on span "Select & add items from the list below" at bounding box center [225, 149] width 372 height 86
drag, startPoint x: 152, startPoint y: 176, endPoint x: 311, endPoint y: 160, distance: 159.7
click at [308, 160] on span "Select & add items from the list below" at bounding box center [225, 149] width 372 height 86
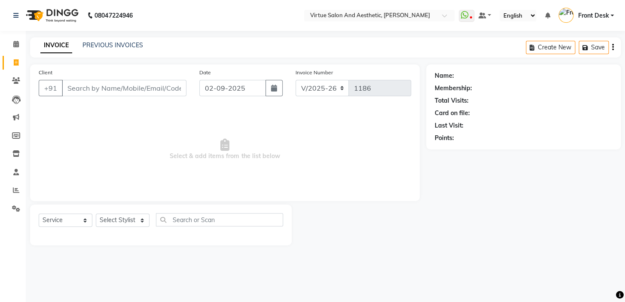
drag, startPoint x: 294, startPoint y: 136, endPoint x: 289, endPoint y: 166, distance: 30.8
click at [292, 138] on span "Select & add items from the list below" at bounding box center [225, 149] width 372 height 86
drag, startPoint x: 289, startPoint y: 166, endPoint x: 78, endPoint y: 173, distance: 211.4
click at [82, 174] on span "Select & add items from the list below" at bounding box center [225, 149] width 372 height 86
drag, startPoint x: 151, startPoint y: 131, endPoint x: 146, endPoint y: 159, distance: 28.8
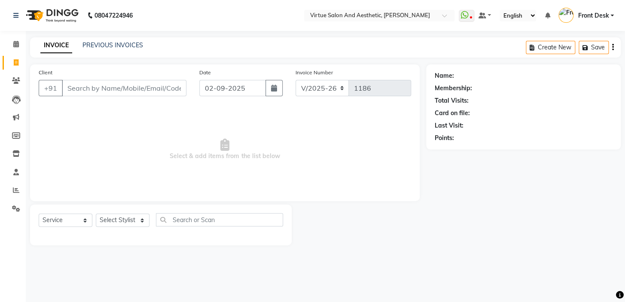
click at [151, 132] on span "Select & add items from the list below" at bounding box center [225, 149] width 372 height 86
drag, startPoint x: 146, startPoint y: 159, endPoint x: 271, endPoint y: 159, distance: 124.5
click at [271, 161] on span "Select & add items from the list below" at bounding box center [225, 149] width 372 height 86
click at [227, 169] on span "Select & add items from the list below" at bounding box center [225, 149] width 372 height 86
drag, startPoint x: 225, startPoint y: 157, endPoint x: 310, endPoint y: 154, distance: 85.5
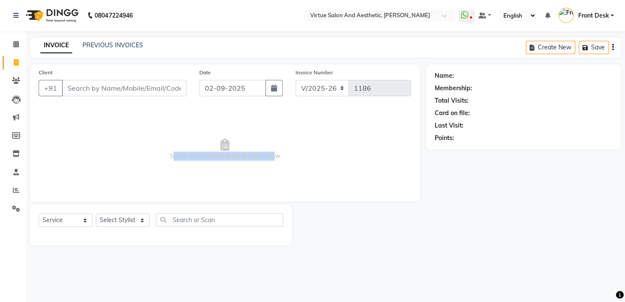
click at [302, 154] on span "Select & add items from the list below" at bounding box center [225, 149] width 372 height 86
drag, startPoint x: 302, startPoint y: 142, endPoint x: 266, endPoint y: 149, distance: 36.4
click at [302, 142] on span "Select & add items from the list below" at bounding box center [225, 149] width 372 height 86
drag, startPoint x: 223, startPoint y: 157, endPoint x: 107, endPoint y: 157, distance: 116.4
click at [109, 157] on span "Select & add items from the list below" at bounding box center [225, 149] width 372 height 86
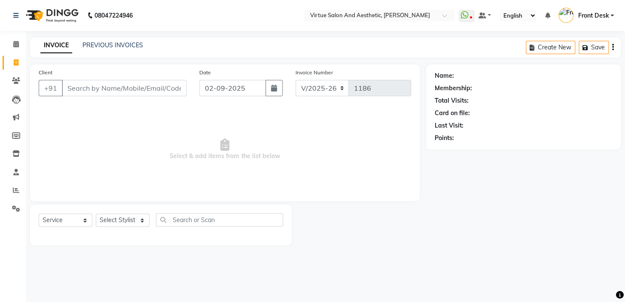
click at [176, 125] on span "Select & add items from the list below" at bounding box center [225, 149] width 372 height 86
drag, startPoint x: 225, startPoint y: 158, endPoint x: 319, endPoint y: 150, distance: 94.7
click at [313, 152] on span "Select & add items from the list below" at bounding box center [225, 149] width 372 height 86
click at [319, 149] on span "Select & add items from the list below" at bounding box center [225, 149] width 372 height 86
drag, startPoint x: 224, startPoint y: 155, endPoint x: 328, endPoint y: 156, distance: 104.3
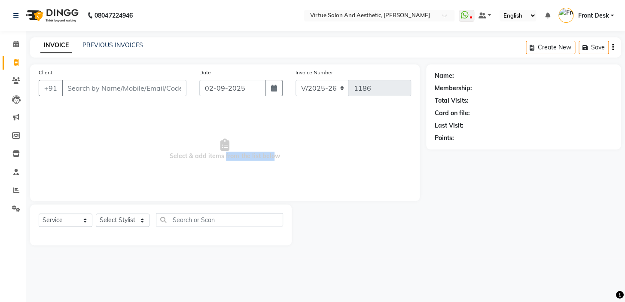
click at [327, 156] on span "Select & add items from the list below" at bounding box center [225, 149] width 372 height 86
click at [297, 145] on span "Select & add items from the list below" at bounding box center [225, 149] width 372 height 86
drag, startPoint x: 267, startPoint y: 155, endPoint x: 304, endPoint y: 150, distance: 36.9
click at [292, 150] on span "Select & add items from the list below" at bounding box center [225, 149] width 372 height 86
click at [289, 153] on span "Select & add items from the list below" at bounding box center [225, 149] width 372 height 86
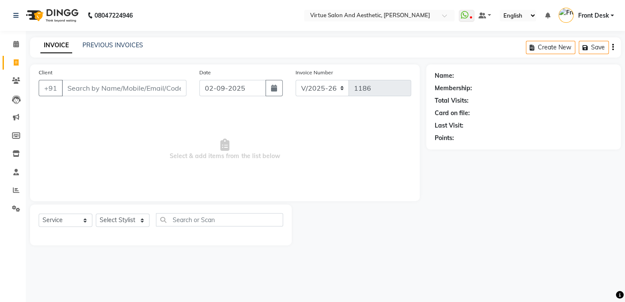
drag, startPoint x: 268, startPoint y: 155, endPoint x: 304, endPoint y: 155, distance: 35.6
click at [304, 155] on span "Select & add items from the list below" at bounding box center [225, 149] width 372 height 86
click at [304, 154] on span "Select & add items from the list below" at bounding box center [225, 149] width 372 height 86
click at [267, 155] on span "Select & add items from the list below" at bounding box center [225, 149] width 372 height 86
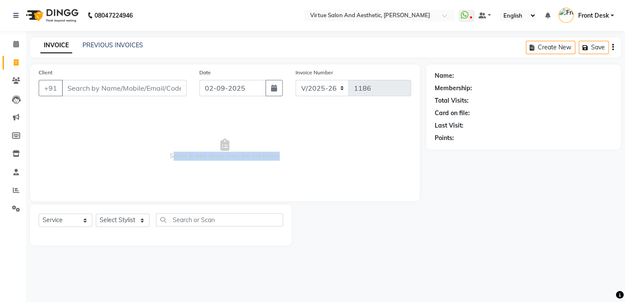
click at [267, 155] on span "Select & add items from the list below" at bounding box center [225, 149] width 372 height 86
click at [290, 164] on span "Select & add items from the list below" at bounding box center [225, 149] width 372 height 86
drag, startPoint x: 267, startPoint y: 156, endPoint x: 306, endPoint y: 153, distance: 39.2
click at [298, 154] on span "Select & add items from the list below" at bounding box center [225, 149] width 372 height 86
click at [305, 152] on span "Select & add items from the list below" at bounding box center [225, 149] width 372 height 86
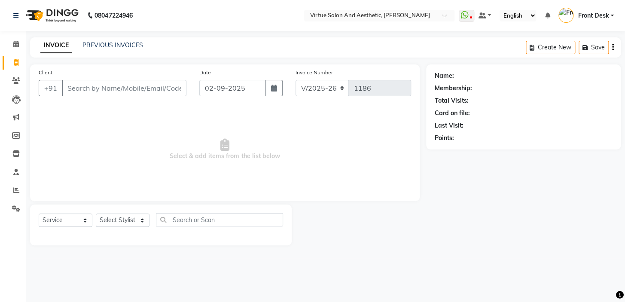
click at [267, 142] on span "Select & add items from the list below" at bounding box center [225, 149] width 372 height 86
drag, startPoint x: 266, startPoint y: 158, endPoint x: 300, endPoint y: 154, distance: 33.8
click at [293, 155] on span "Select & add items from the list below" at bounding box center [225, 149] width 372 height 86
click at [300, 152] on span "Select & add items from the list below" at bounding box center [225, 149] width 372 height 86
click at [260, 152] on span "Select & add items from the list below" at bounding box center [225, 149] width 372 height 86
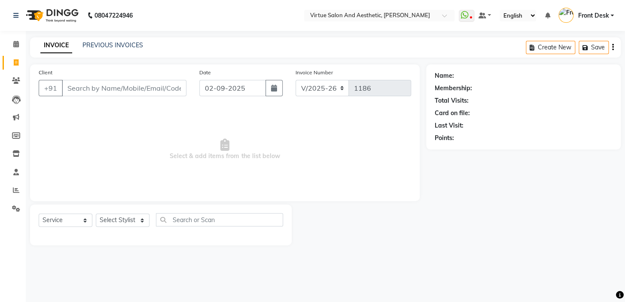
drag, startPoint x: 262, startPoint y: 155, endPoint x: 305, endPoint y: 152, distance: 42.6
click at [298, 153] on span "Select & add items from the list below" at bounding box center [225, 149] width 372 height 86
click at [283, 149] on span "Select & add items from the list below" at bounding box center [225, 149] width 372 height 86
drag
click at [258, 155] on span "Select & add items from the list below" at bounding box center [225, 149] width 372 height 86
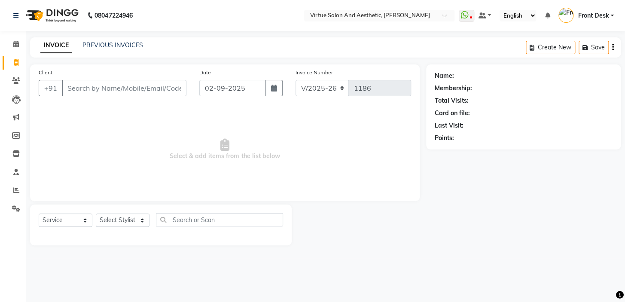
click at [284, 159] on span "Select & add items from the list below" at bounding box center [225, 149] width 372 height 86
click at [261, 156] on span "Select & add items from the list below" at bounding box center [225, 149] width 372 height 86
click at [273, 185] on span "Select & add items from the list below" at bounding box center [225, 149] width 372 height 86
click at [266, 155] on span "Select & add items from the list below" at bounding box center [225, 149] width 372 height 86
click at [305, 174] on span "Select & add items from the list below" at bounding box center [225, 149] width 372 height 86
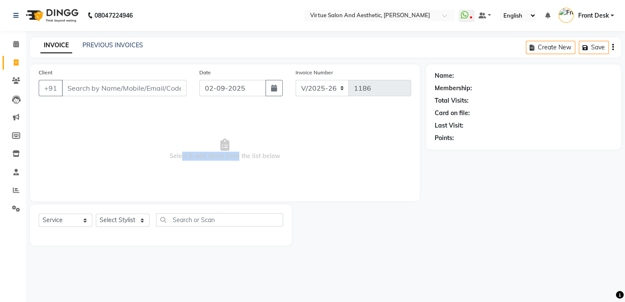
drag, startPoint x: 180, startPoint y: 167, endPoint x: 286, endPoint y: 169, distance: 105.6
click at [265, 172] on span "Select & add items from the list below" at bounding box center [225, 149] width 372 height 86
click at [328, 156] on span "Select & add items from the list below" at bounding box center [225, 149] width 372 height 86
